Goal: Transaction & Acquisition: Purchase product/service

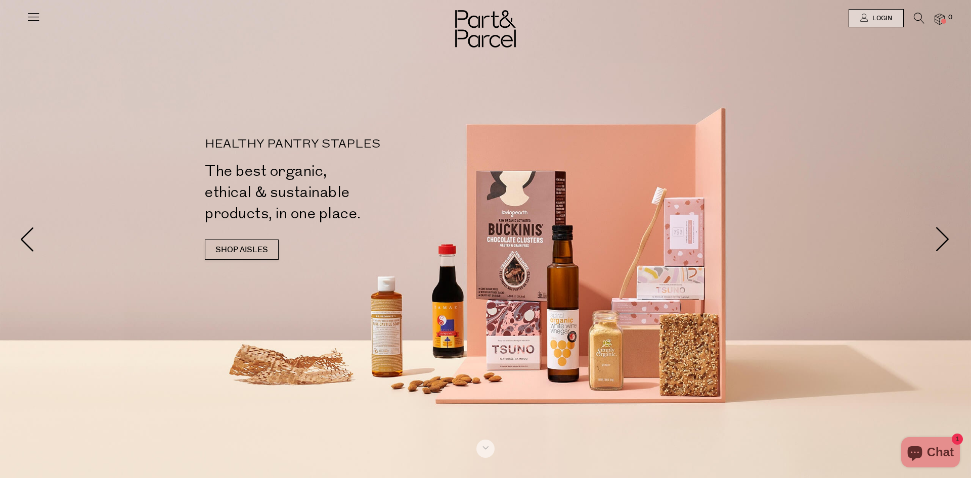
click at [29, 14] on icon at bounding box center [33, 17] width 14 height 14
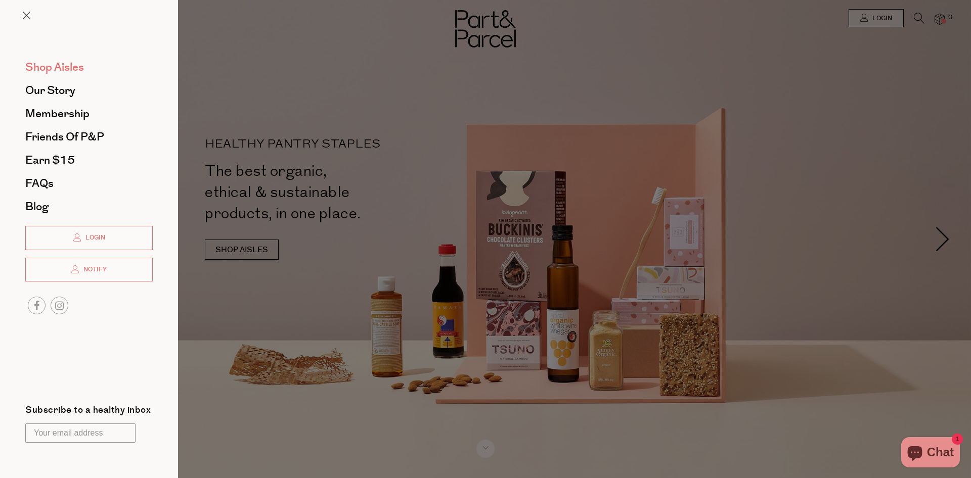
click at [61, 71] on span "Shop Aisles" at bounding box center [54, 67] width 59 height 16
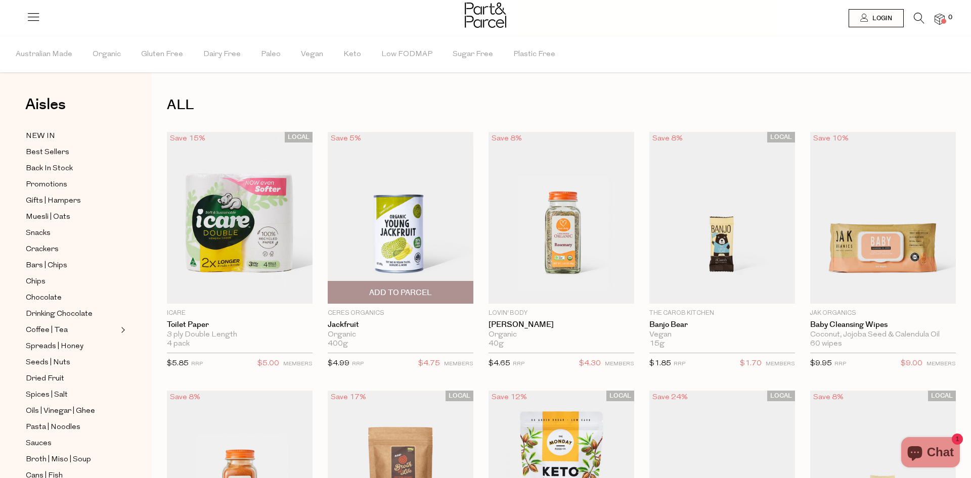
click at [388, 217] on img at bounding box center [401, 218] width 146 height 172
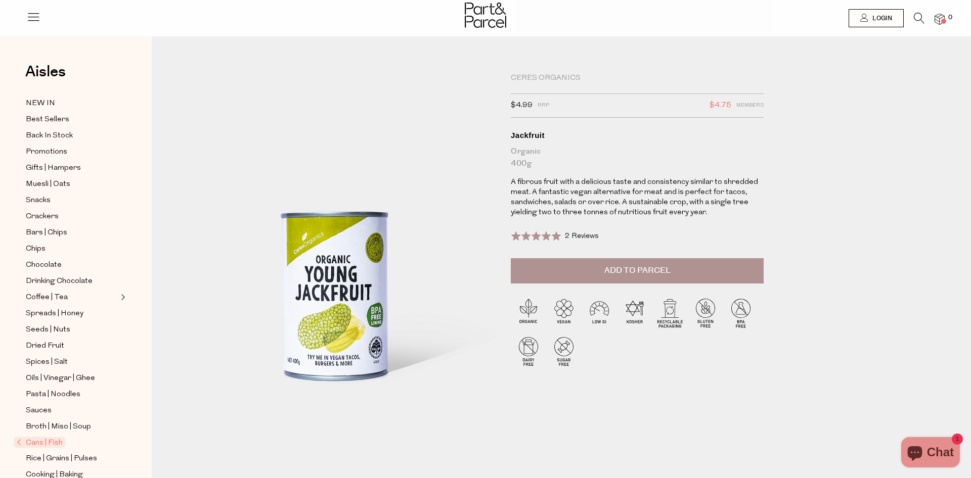
click at [582, 237] on span "2 Reviews" at bounding box center [582, 237] width 34 height 8
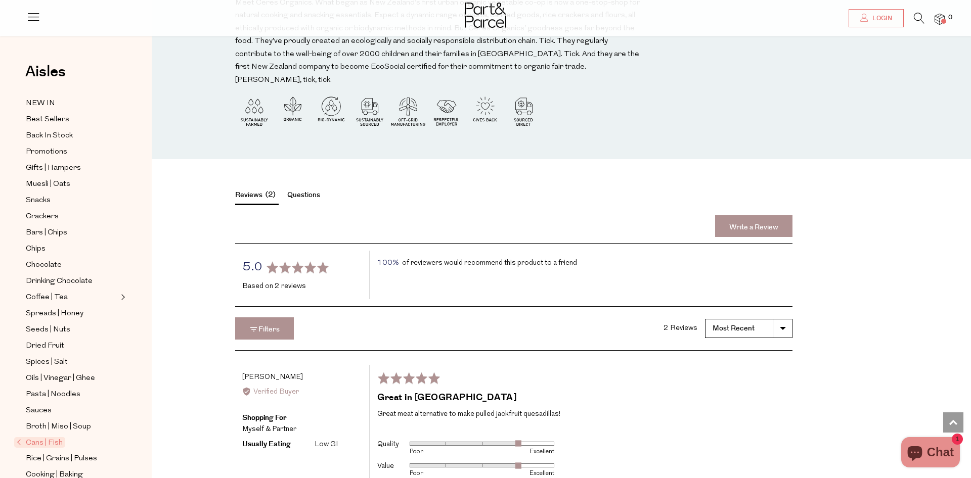
scroll to position [1422, 0]
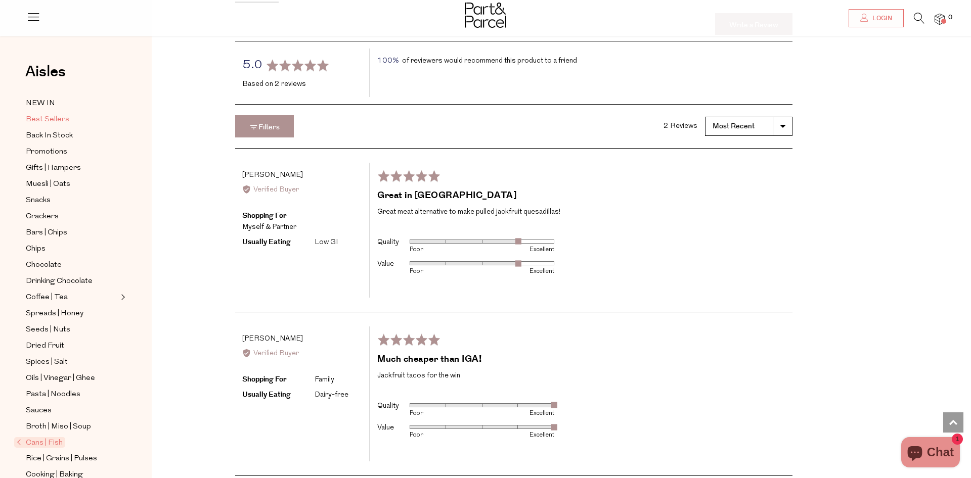
click at [59, 120] on span "Best Sellers" at bounding box center [47, 120] width 43 height 12
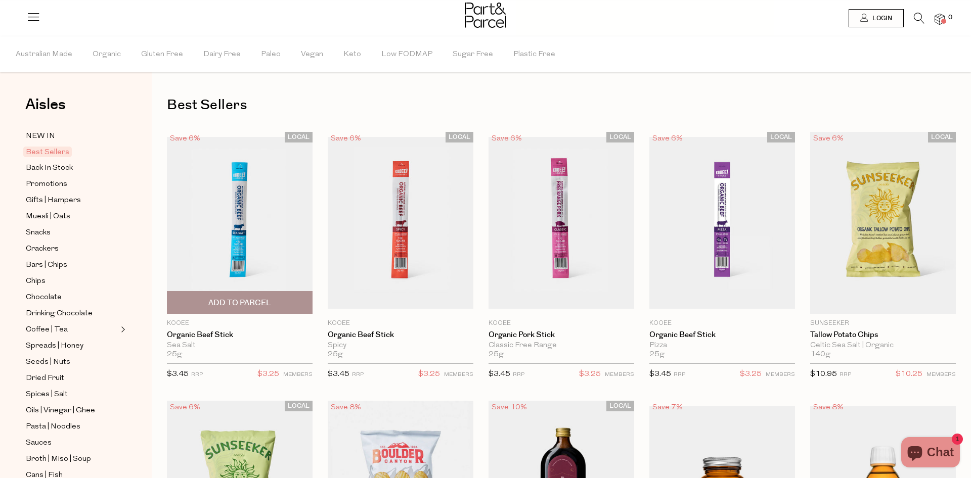
click at [261, 208] on img at bounding box center [240, 223] width 146 height 172
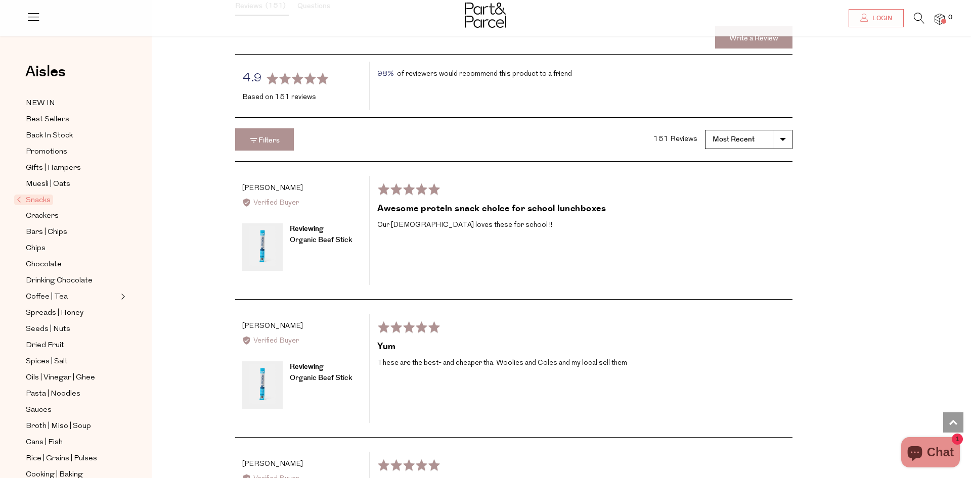
scroll to position [1389, 0]
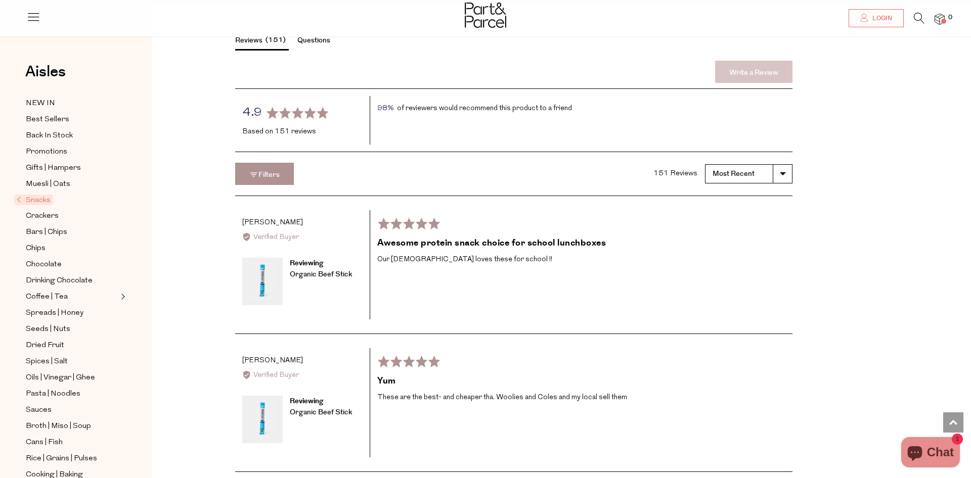
click at [771, 61] on link "Write a Review" at bounding box center [753, 72] width 77 height 22
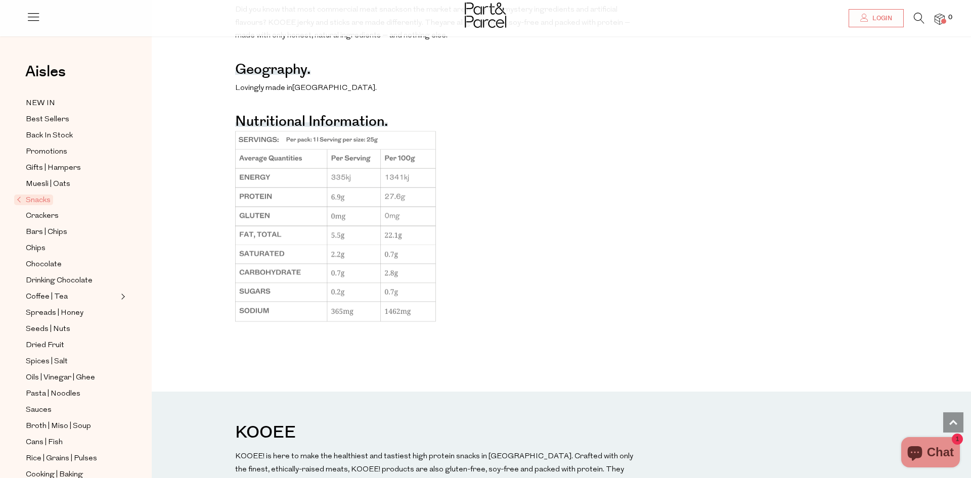
scroll to position [471, 0]
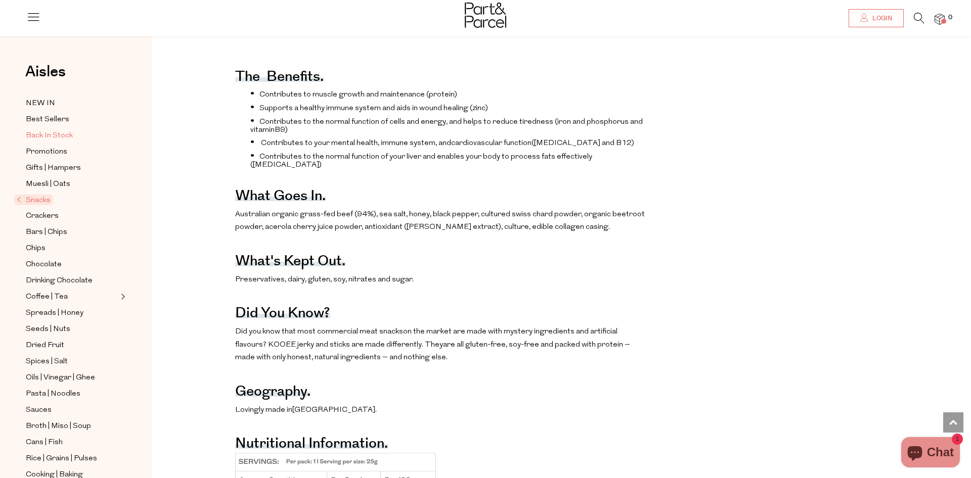
click at [53, 140] on span "Back In Stock" at bounding box center [49, 136] width 47 height 12
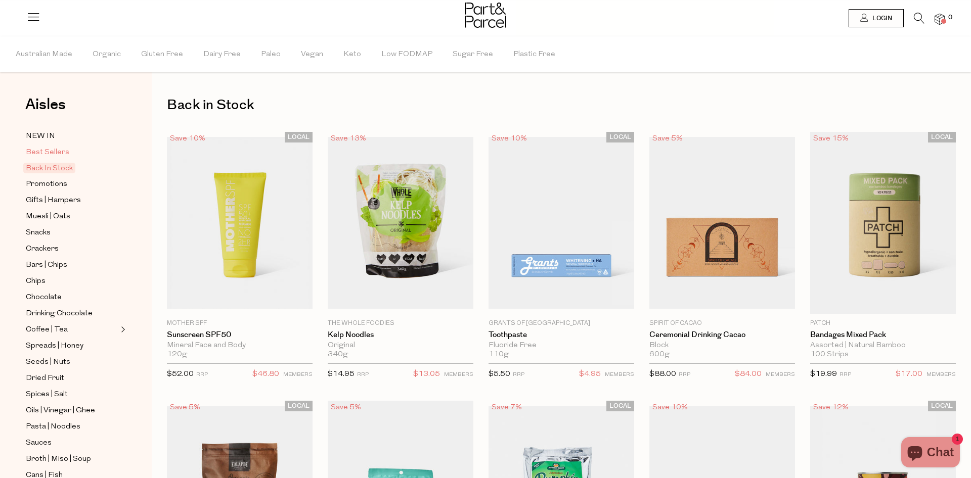
click at [51, 148] on span "Best Sellers" at bounding box center [47, 153] width 43 height 12
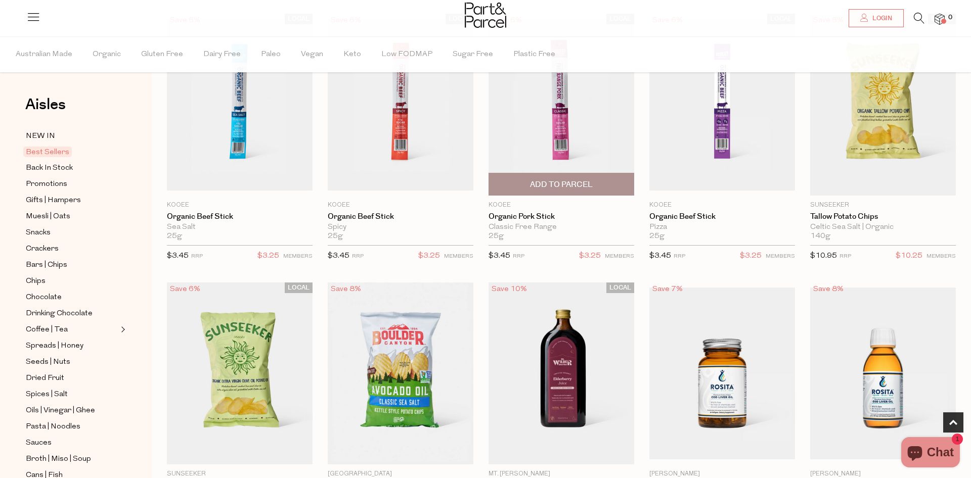
scroll to position [274, 0]
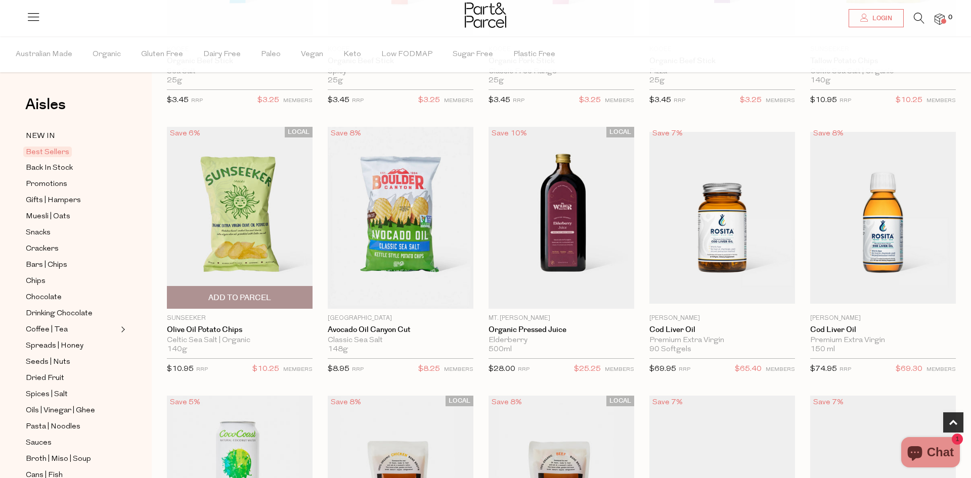
click at [264, 218] on img at bounding box center [240, 218] width 146 height 182
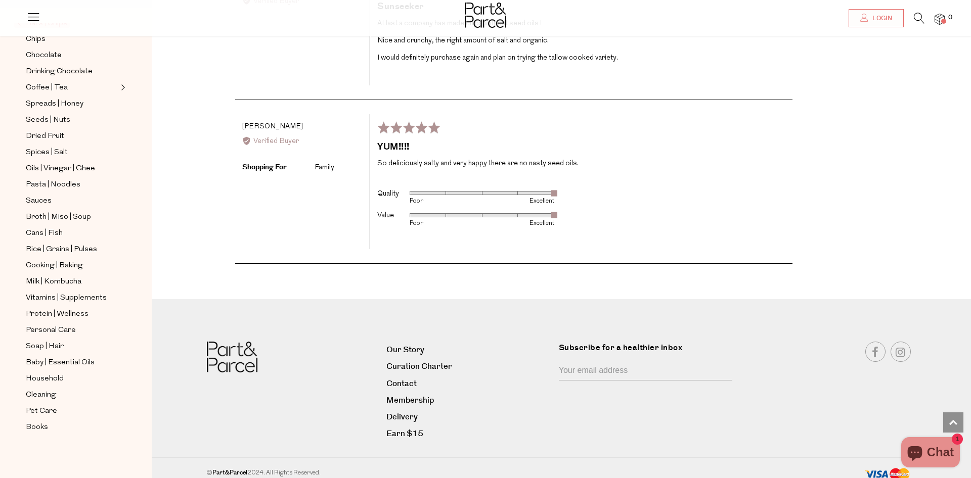
scroll to position [1746, 0]
